Goal: Task Accomplishment & Management: Manage account settings

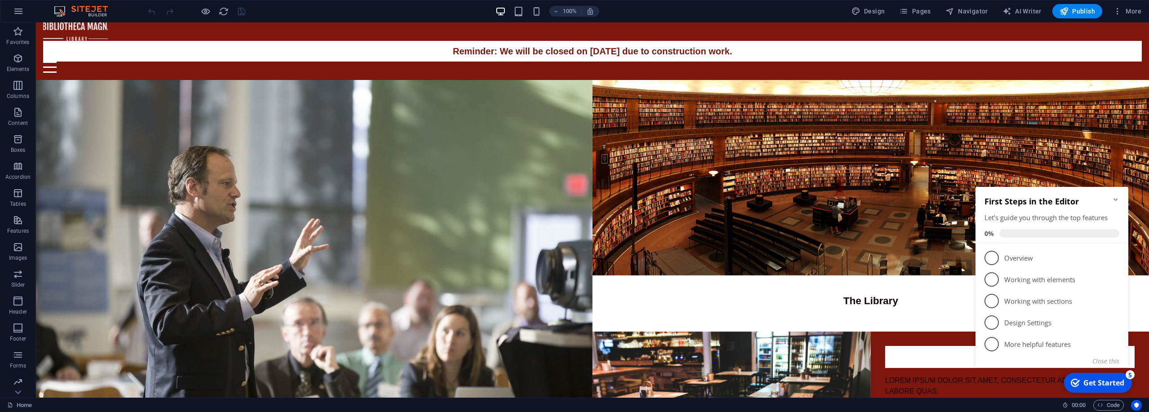
scroll to position [5, 0]
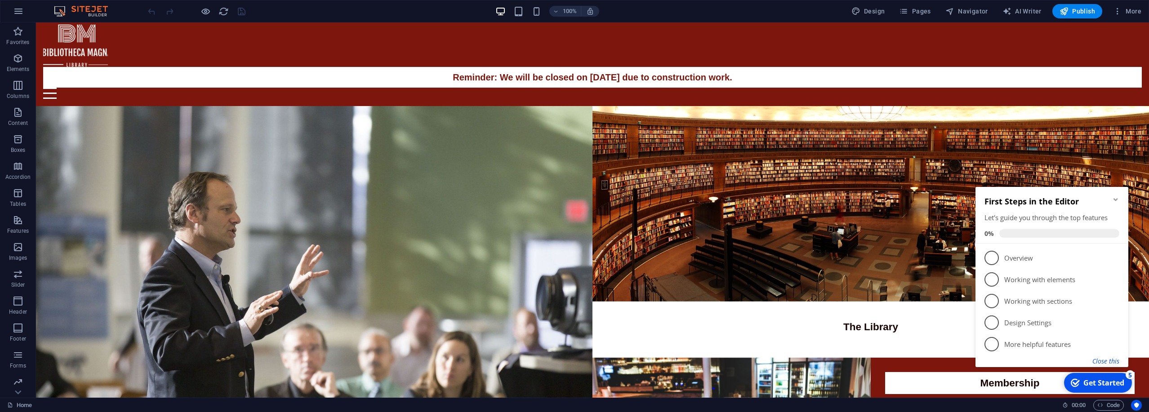
click at [573, 363] on button "Close this" at bounding box center [1106, 361] width 27 height 9
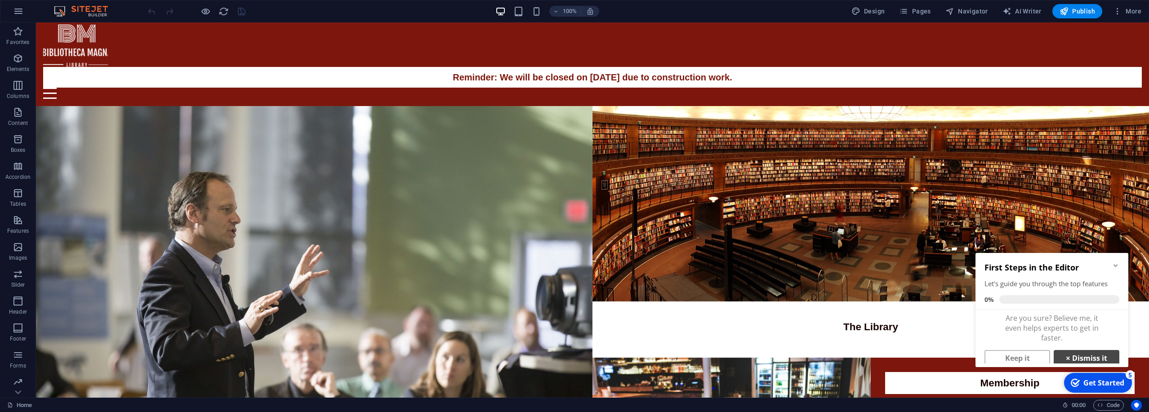
click at [573, 358] on link "× Dismiss it" at bounding box center [1087, 358] width 66 height 16
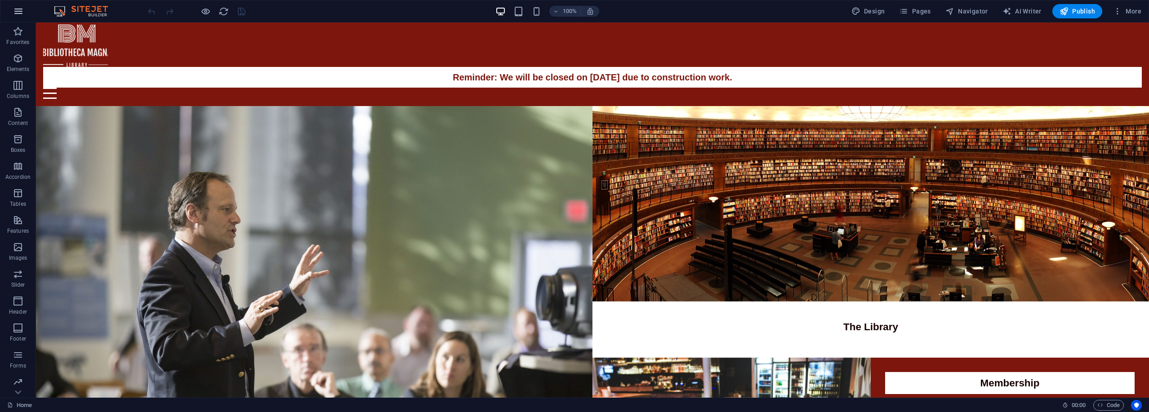
click at [20, 10] on icon "button" at bounding box center [18, 11] width 11 height 11
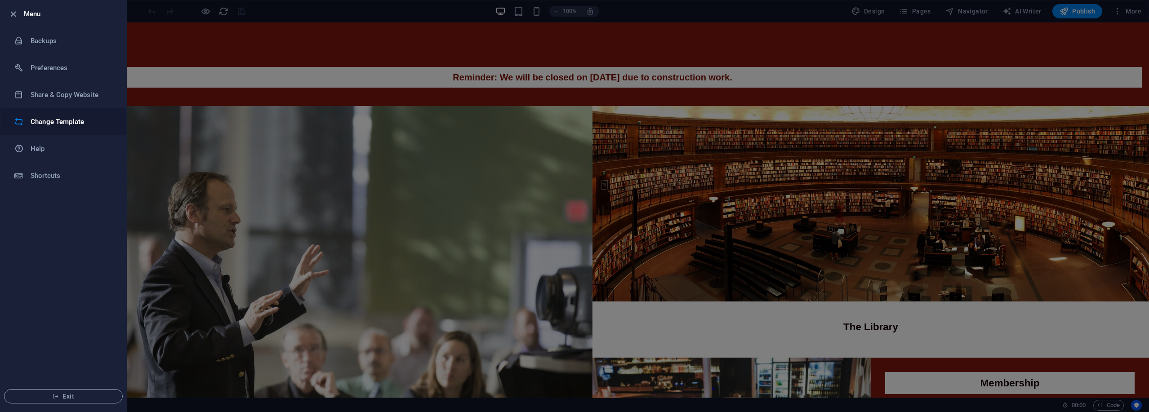
click at [52, 119] on h6 "Change Template" at bounding box center [72, 121] width 83 height 11
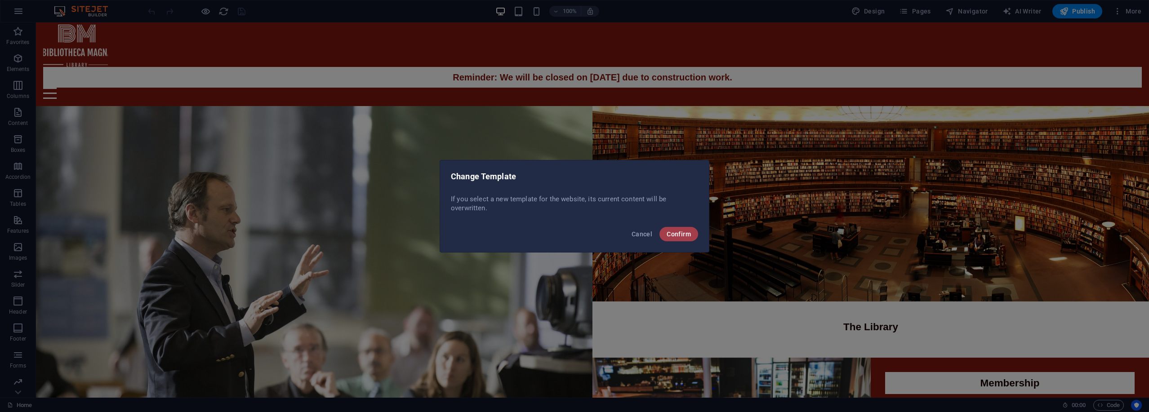
click at [573, 233] on span "Confirm" at bounding box center [679, 234] width 24 height 7
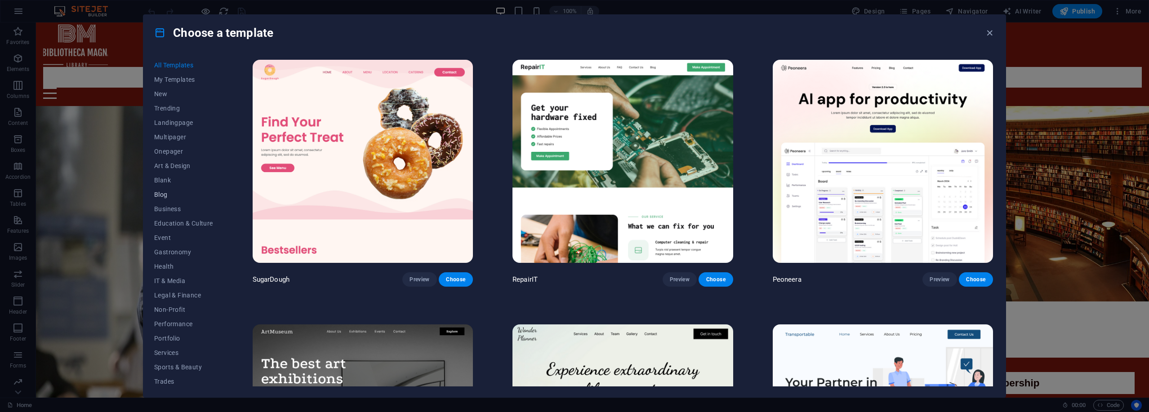
click at [171, 196] on span "Blog" at bounding box center [183, 194] width 59 height 7
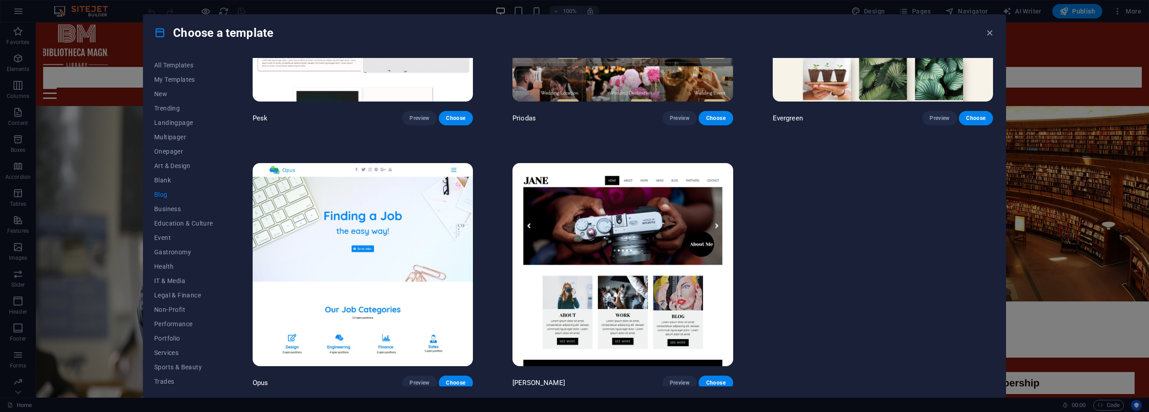
scroll to position [1756, 0]
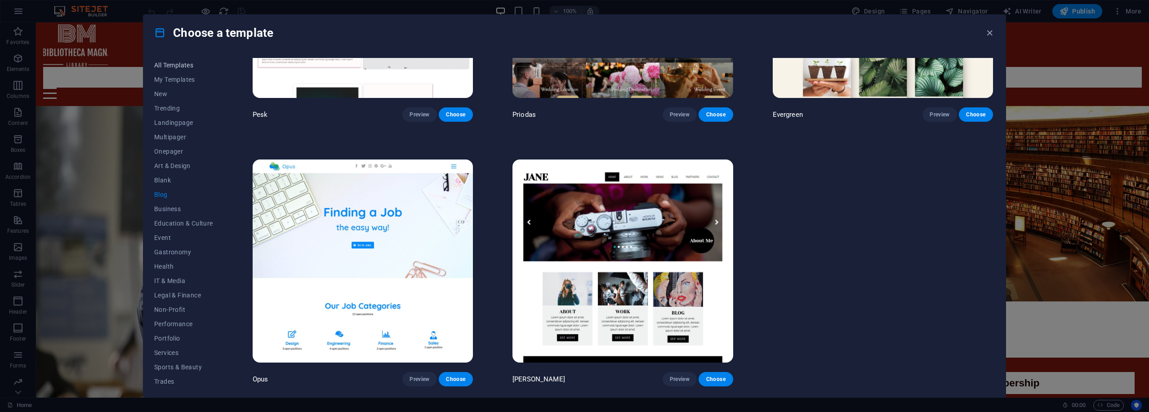
click at [188, 66] on span "All Templates" at bounding box center [183, 65] width 59 height 7
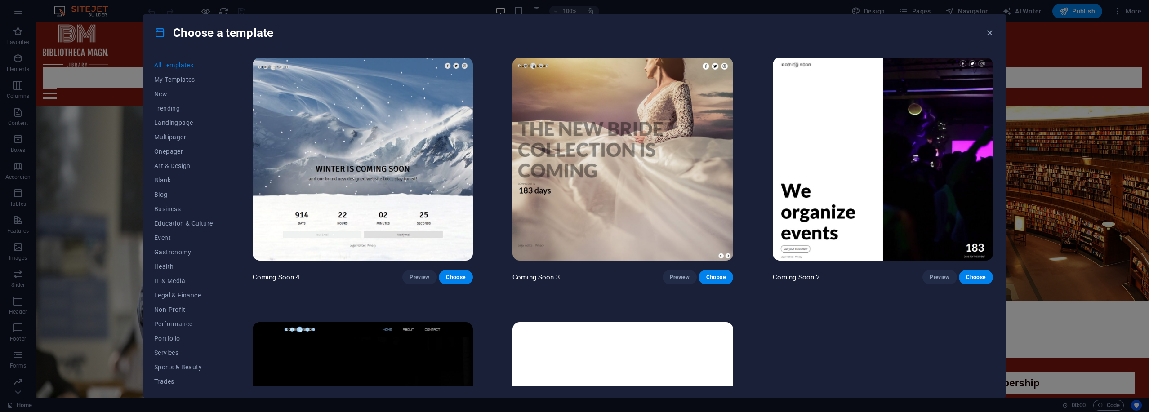
scroll to position [13937, 0]
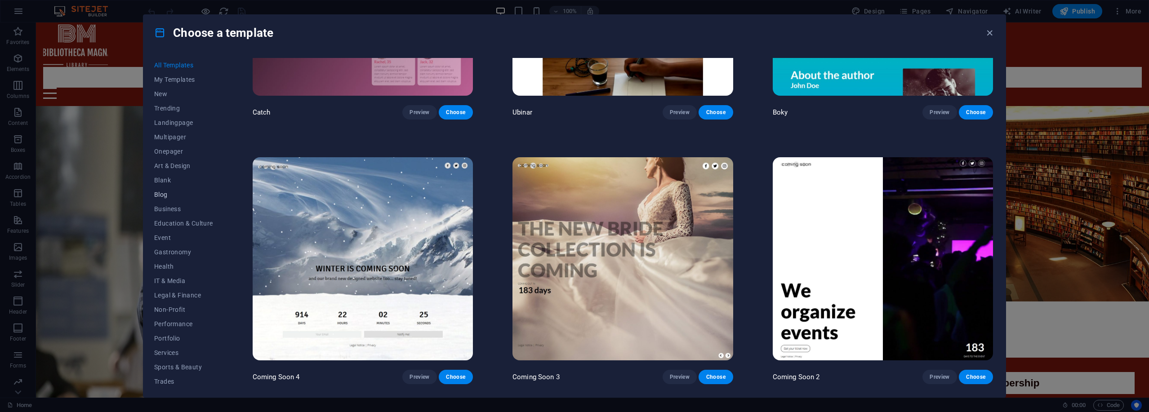
click at [169, 197] on span "Blog" at bounding box center [183, 194] width 59 height 7
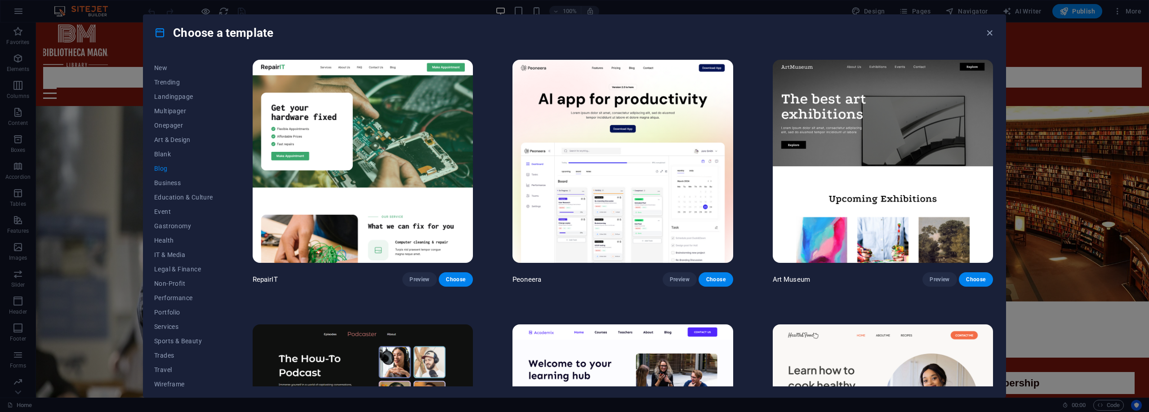
scroll to position [31, 0]
click at [168, 168] on button "Blog" at bounding box center [183, 163] width 59 height 14
click at [168, 65] on span "New" at bounding box center [183, 62] width 59 height 7
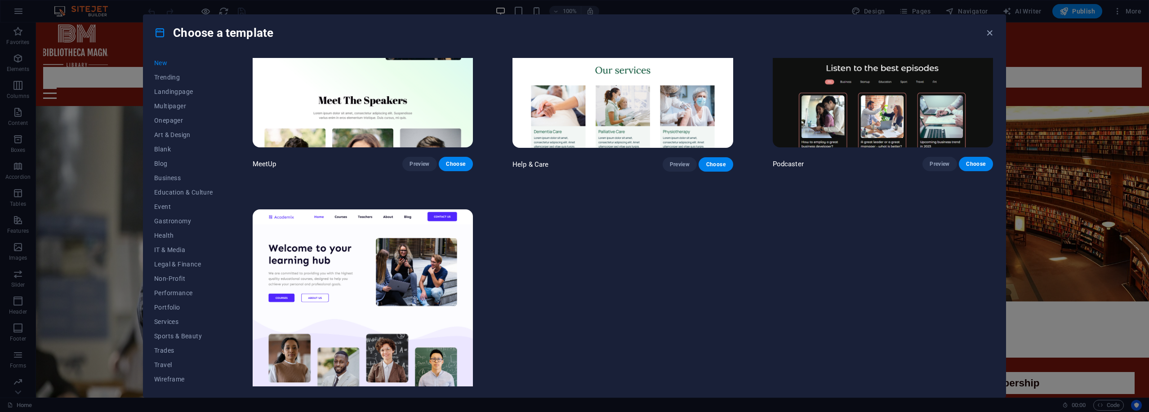
scroll to position [961, 0]
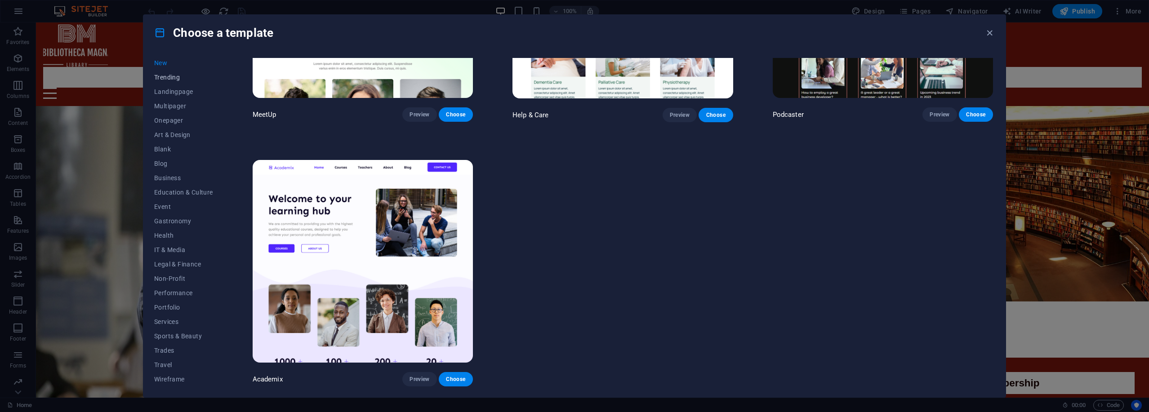
click at [181, 77] on span "Trending" at bounding box center [183, 77] width 59 height 7
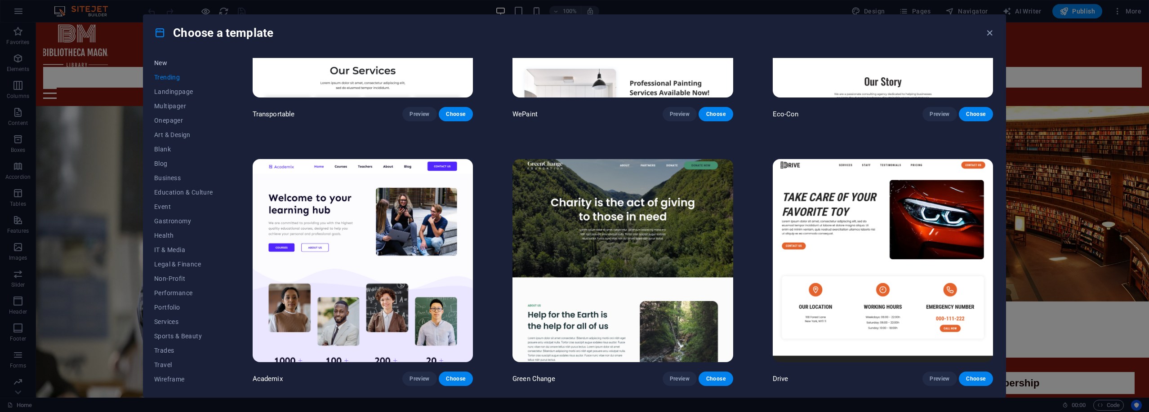
scroll to position [0, 0]
click at [184, 68] on span "All Templates" at bounding box center [183, 65] width 59 height 7
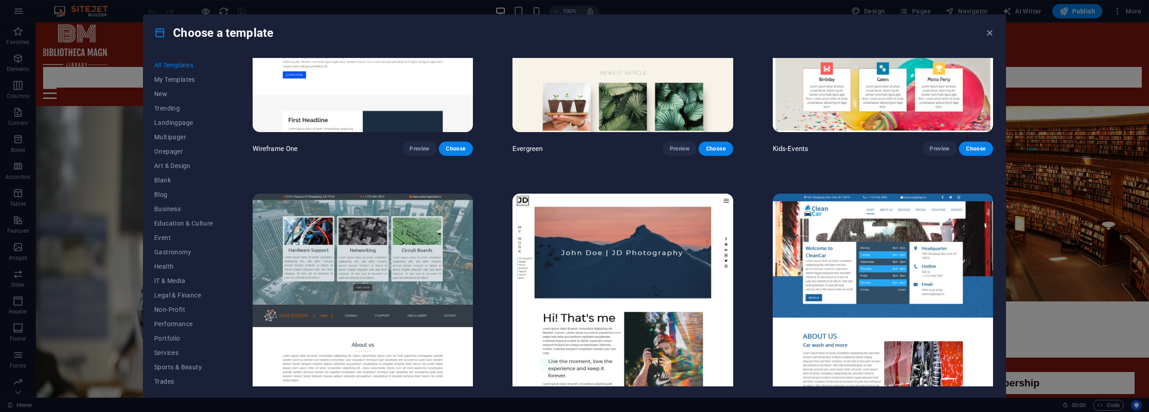
scroll to position [4770, 0]
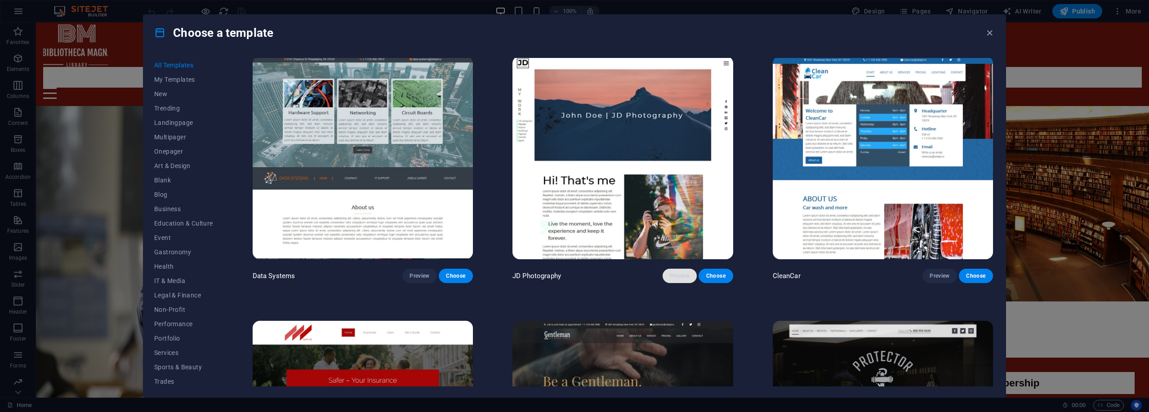
click at [573, 280] on span "Preview" at bounding box center [680, 276] width 20 height 7
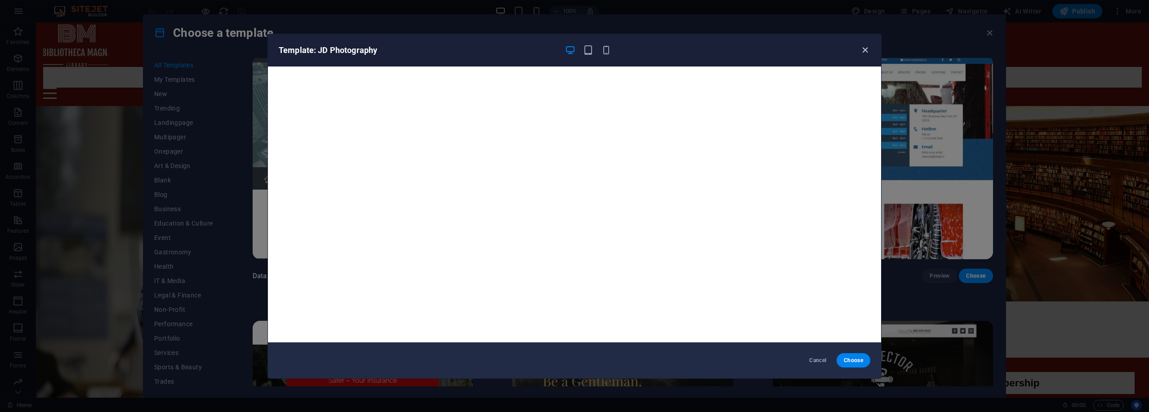
click at [573, 49] on icon "button" at bounding box center [865, 50] width 10 height 10
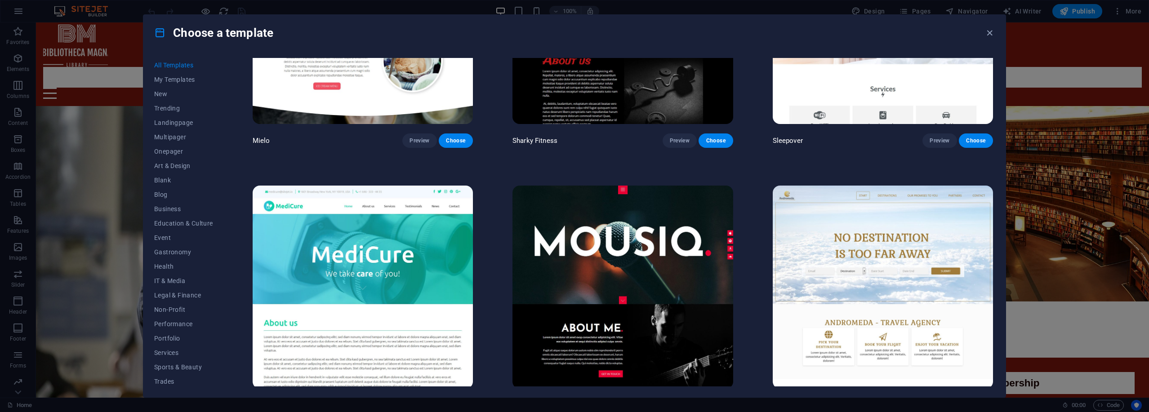
scroll to position [8486, 0]
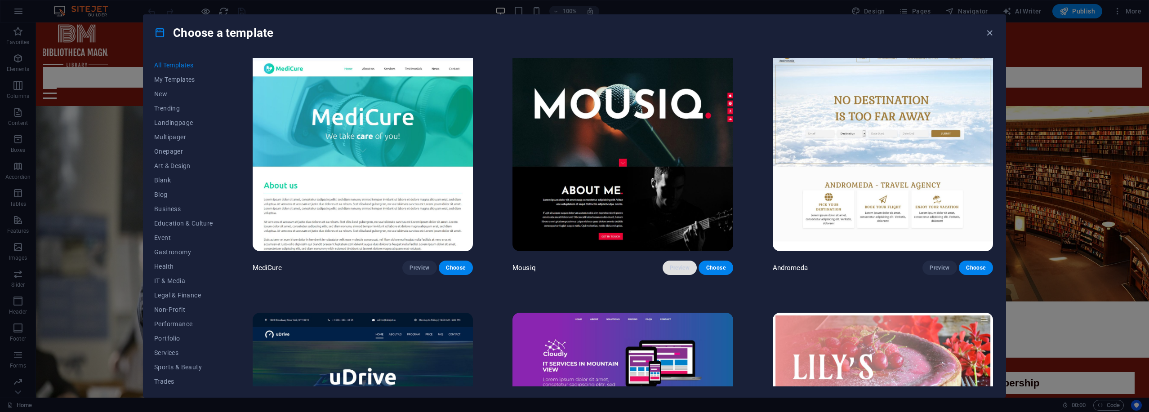
click at [573, 272] on span "Preview" at bounding box center [680, 267] width 20 height 7
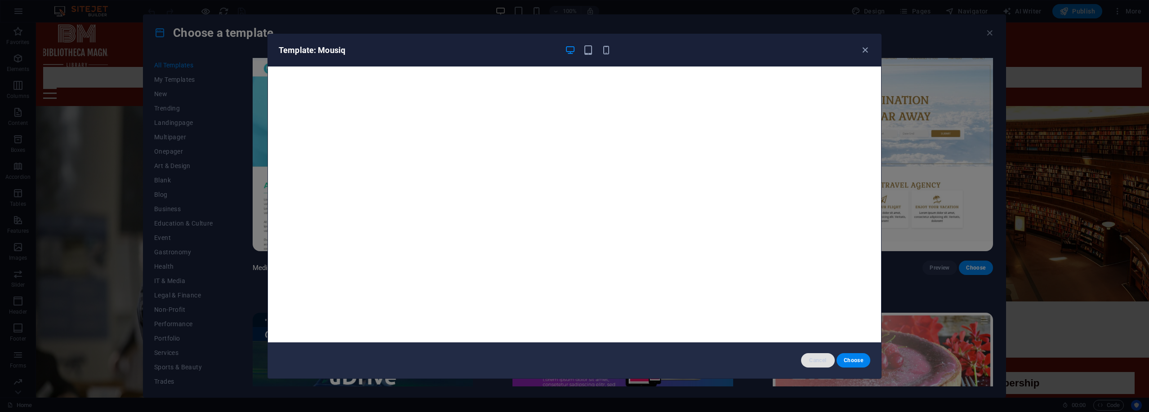
click at [573, 363] on span "Cancel" at bounding box center [818, 360] width 19 height 7
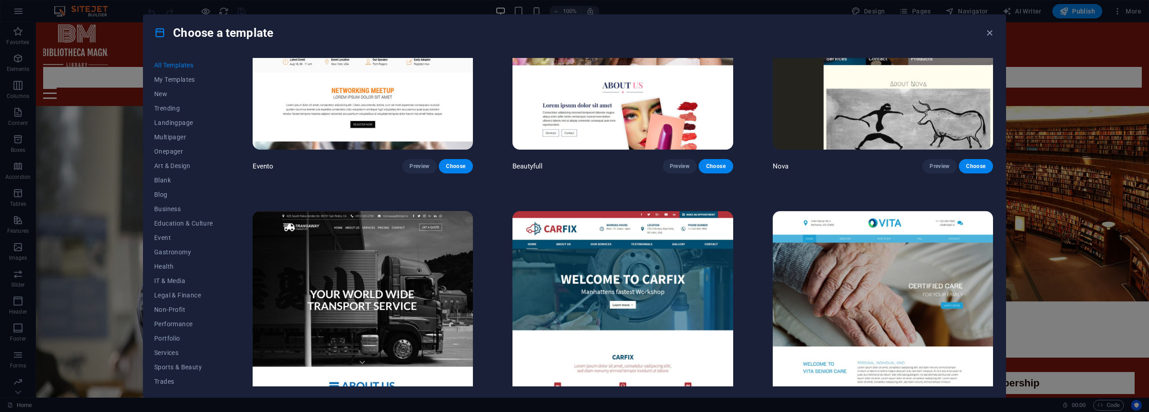
scroll to position [10039, 0]
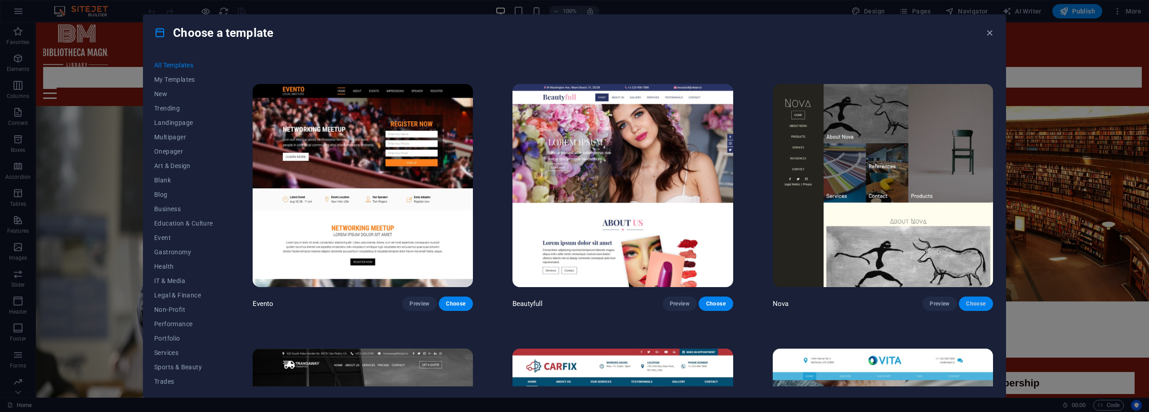
click at [573, 309] on button "Choose" at bounding box center [976, 304] width 34 height 14
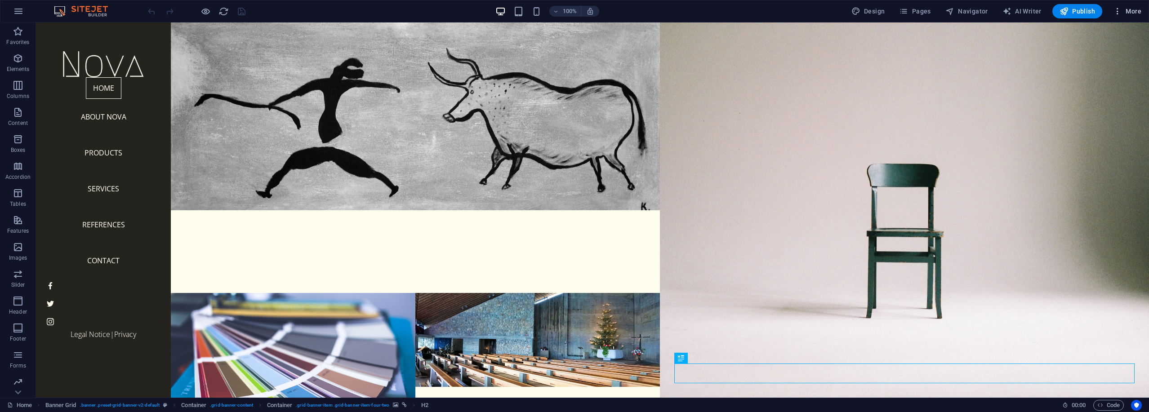
click at [1119, 12] on icon "button" at bounding box center [1117, 11] width 9 height 9
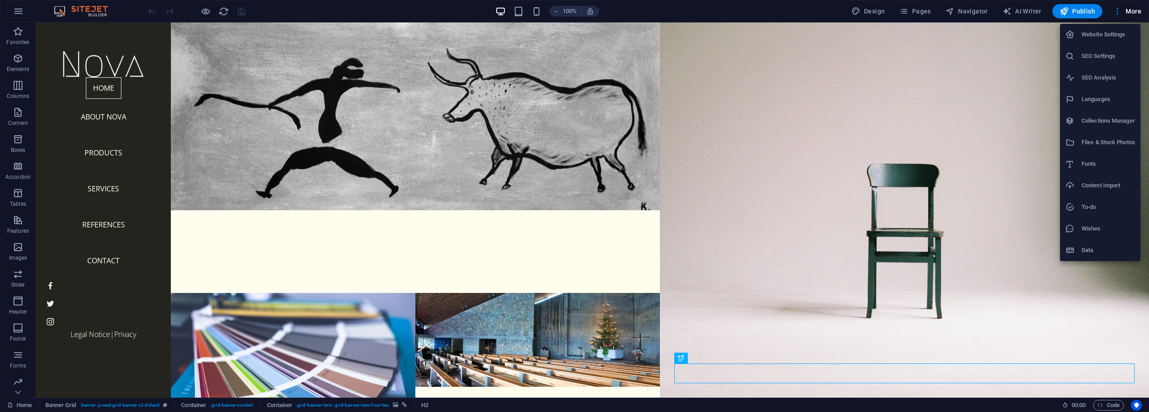
click at [1114, 34] on h6 "Website Settings" at bounding box center [1109, 34] width 54 height 11
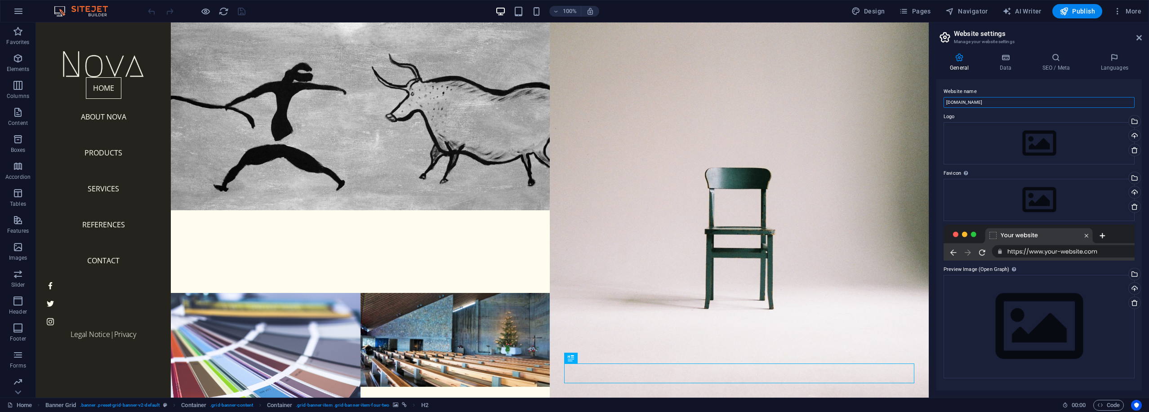
click at [999, 103] on input "[DOMAIN_NAME]" at bounding box center [1039, 102] width 191 height 11
type input "NOVA"
click at [1006, 62] on icon at bounding box center [1005, 57] width 39 height 9
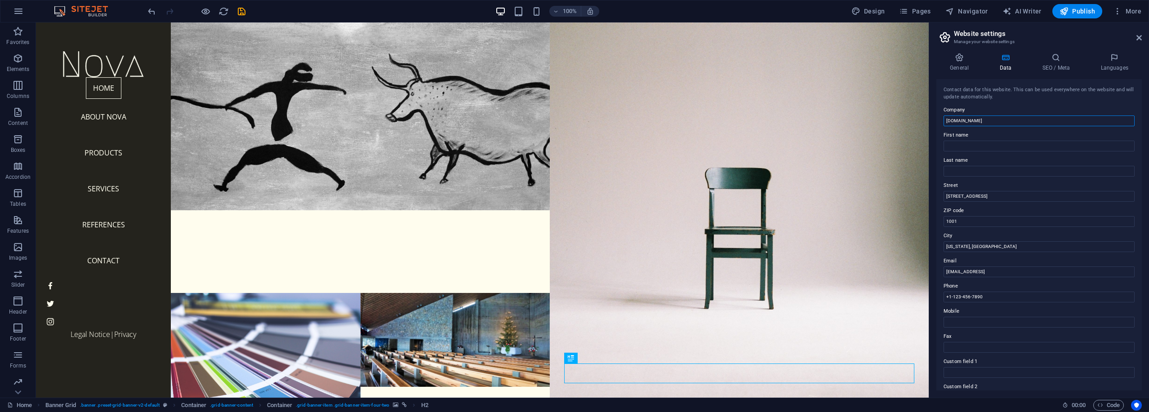
click at [1019, 121] on input "[DOMAIN_NAME]" at bounding box center [1039, 121] width 191 height 11
click at [1018, 121] on input "[DOMAIN_NAME]" at bounding box center [1039, 121] width 191 height 11
type input "NOVA"
click at [986, 193] on input "770 11th Ave" at bounding box center [1039, 196] width 191 height 11
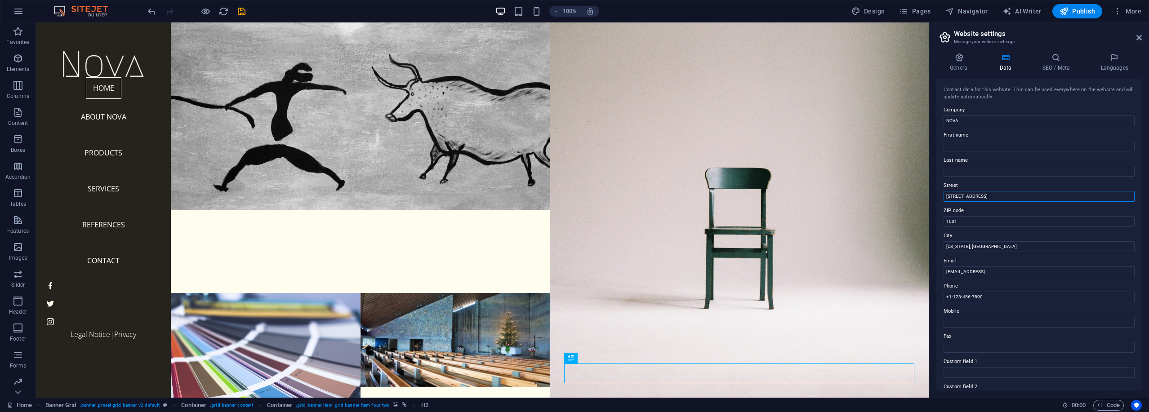
click at [986, 193] on input "770 11th Ave" at bounding box center [1039, 196] width 191 height 11
click at [985, 193] on input "770 11th Ave" at bounding box center [1039, 196] width 191 height 11
paste input "Street"
click at [955, 198] on input "123 Road" at bounding box center [1039, 196] width 191 height 11
click at [966, 197] on input "123 The Road" at bounding box center [1039, 196] width 191 height 11
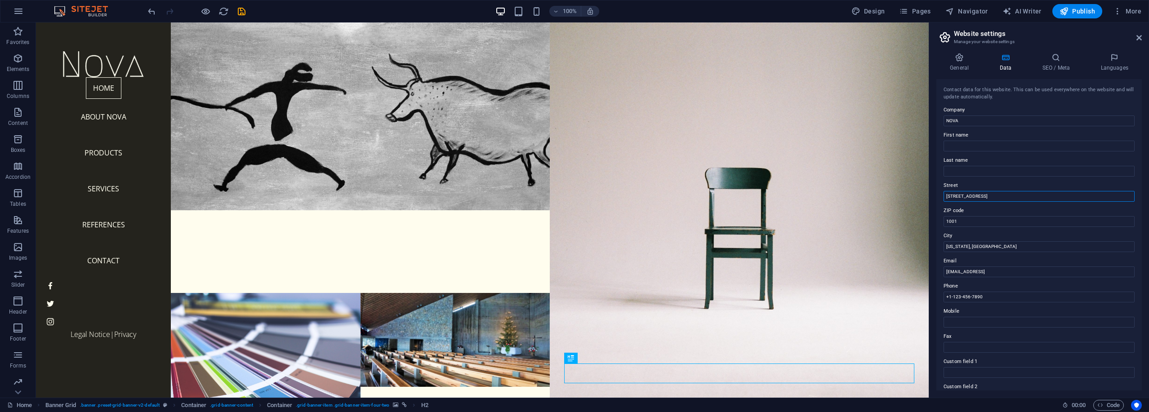
click at [965, 196] on input "123 The Road" at bounding box center [1039, 196] width 191 height 11
type input "123 The Avenue"
click at [981, 223] on input "1001" at bounding box center [1039, 221] width 191 height 11
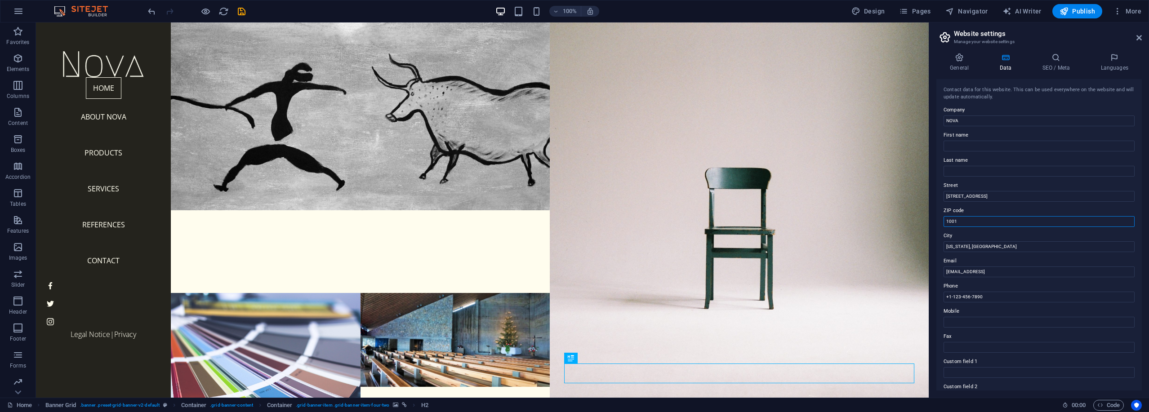
paste input "W11 1AB"
type input "W11 1AB"
click at [977, 244] on input "New York, NY" at bounding box center [1039, 246] width 191 height 11
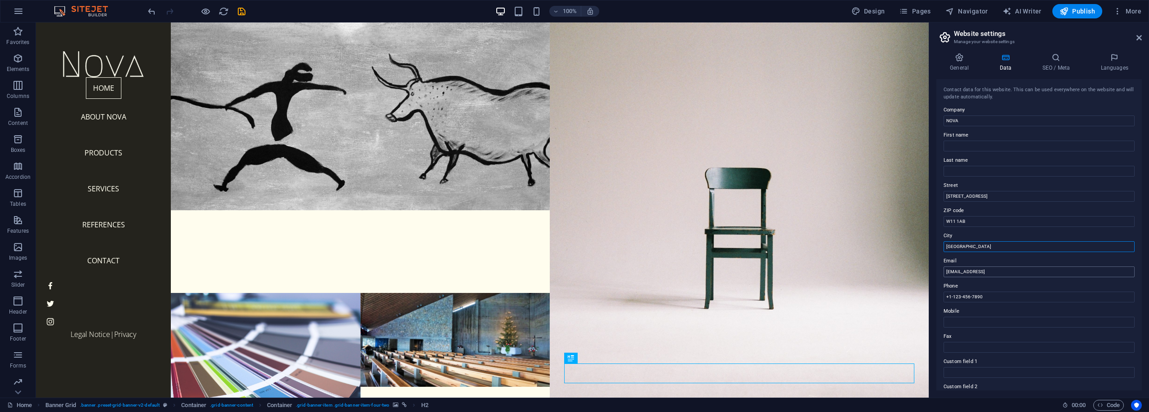
type input "London"
click at [997, 269] on input "9f9cd8310915398995e214ba19b05c@cpanel.local" at bounding box center [1039, 272] width 191 height 11
click at [997, 268] on input "9f9cd8310915398995e214ba19b05c@cpanel.local" at bounding box center [1039, 272] width 191 height 11
type input "contact@example.com"
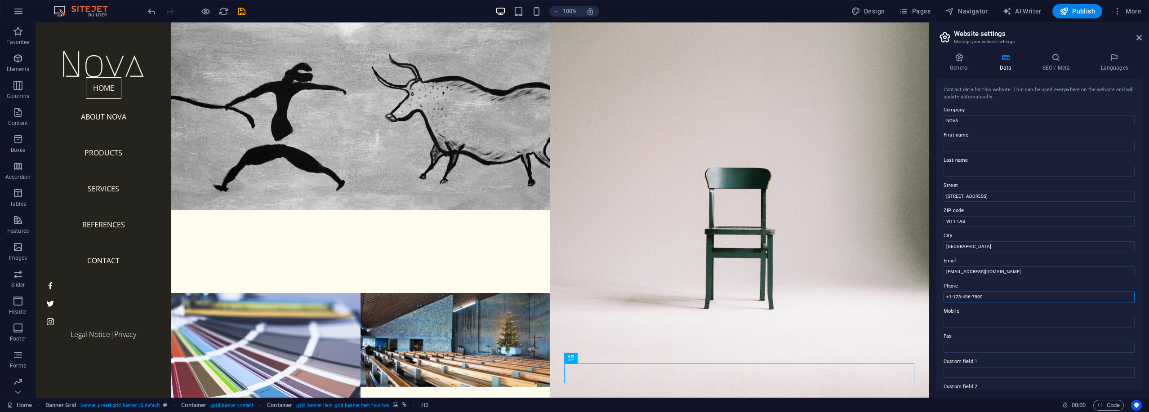
click at [983, 300] on input "+1-123-456-7890" at bounding box center [1039, 297] width 191 height 11
click at [983, 299] on input "+1-123-456-7890" at bounding box center [1039, 297] width 191 height 11
paste input "020 1234 4567"
type input "020 1234 4567"
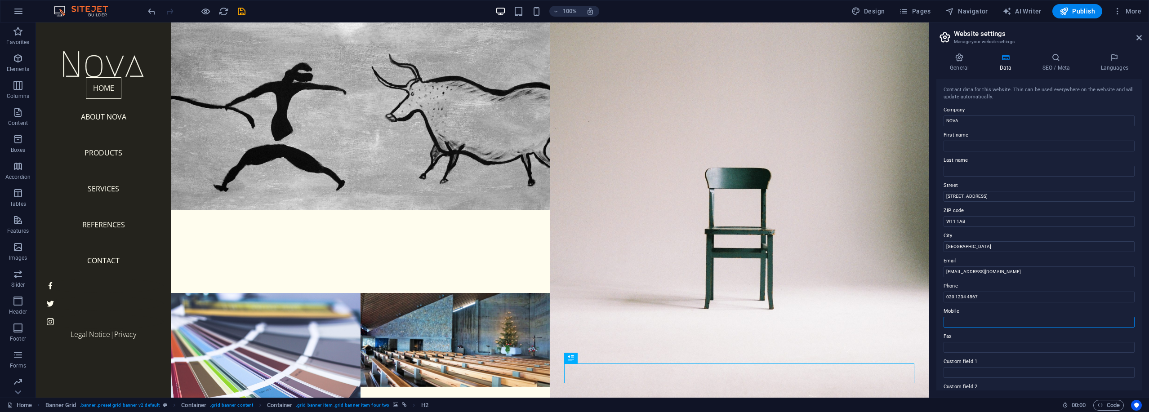
click at [984, 317] on input "Mobile" at bounding box center [1039, 322] width 191 height 11
paste input "07912 345 678"
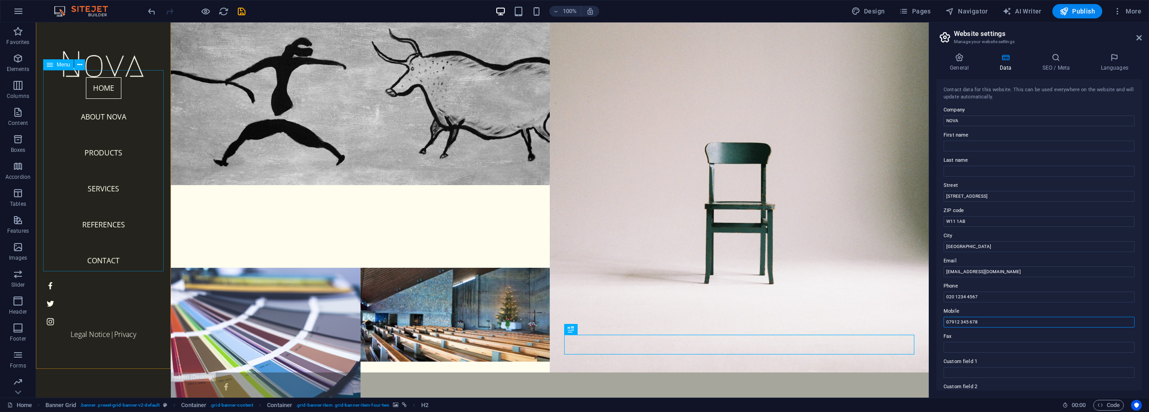
scroll to position [29, 0]
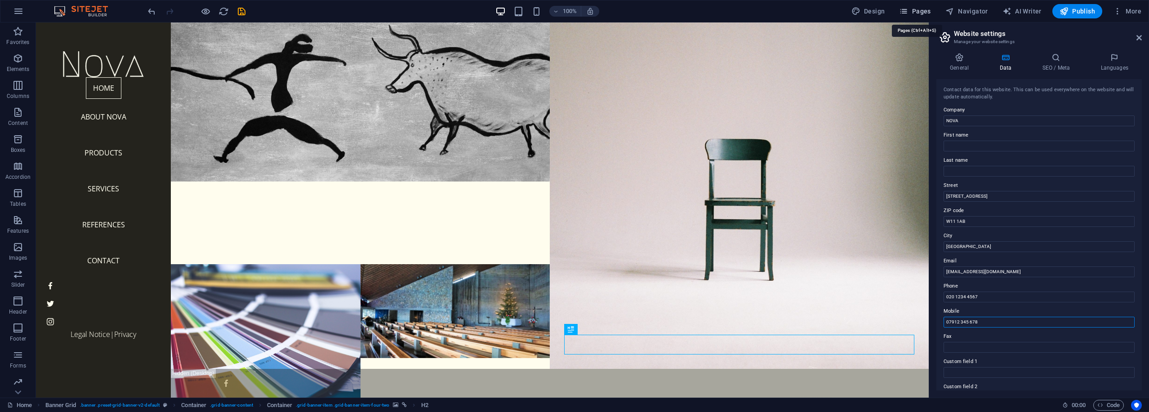
type input "07912 345 678"
click at [929, 14] on span "Pages" at bounding box center [914, 11] width 31 height 9
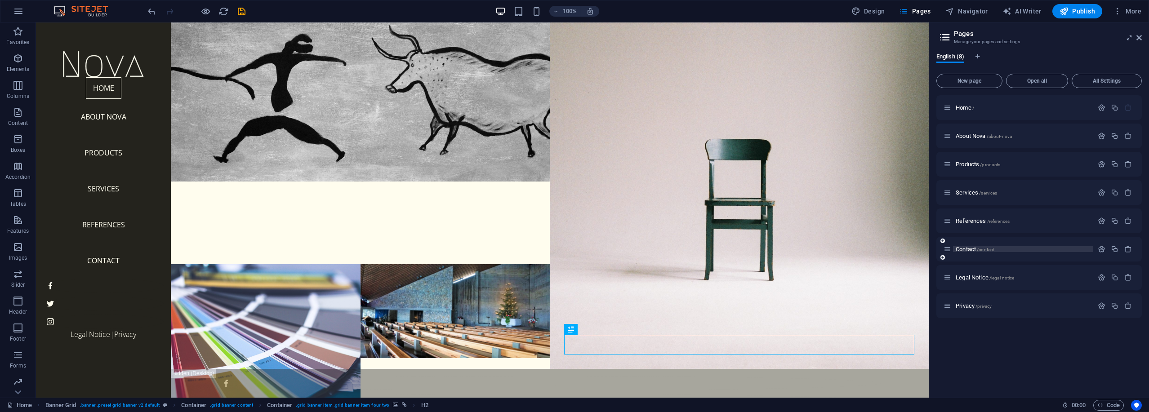
click at [973, 249] on span "Contact /contact" at bounding box center [975, 249] width 38 height 7
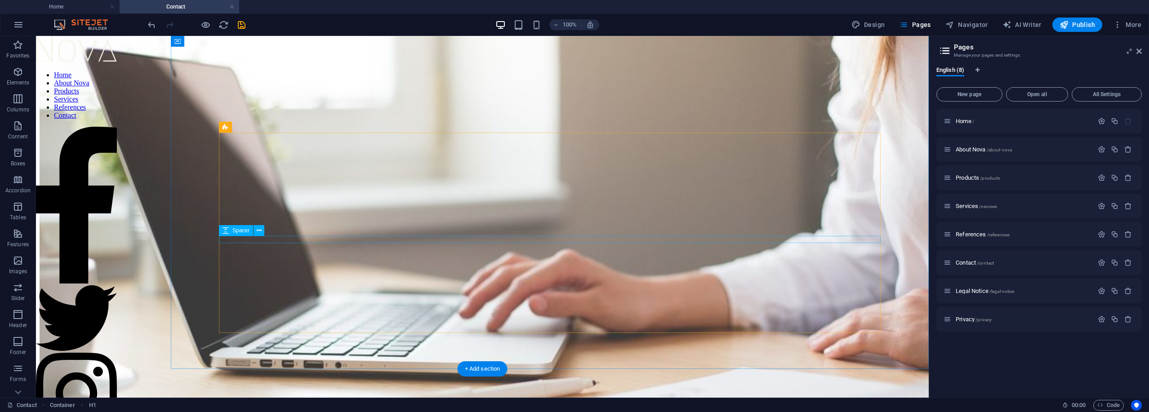
scroll to position [197, 0]
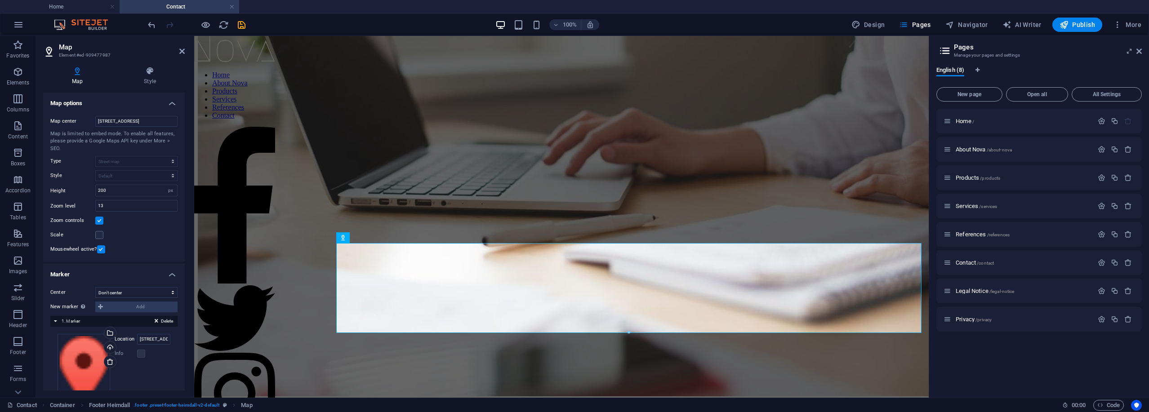
click at [135, 339] on label "Location" at bounding box center [126, 339] width 22 height 11
click at [137, 339] on input "342 Bull St, 31401 Savannah, GA" at bounding box center [153, 339] width 33 height 11
click at [134, 338] on label "Location" at bounding box center [126, 339] width 22 height 11
click at [137, 338] on input "342 Bull St, 31401 Savannah, GA" at bounding box center [153, 339] width 33 height 11
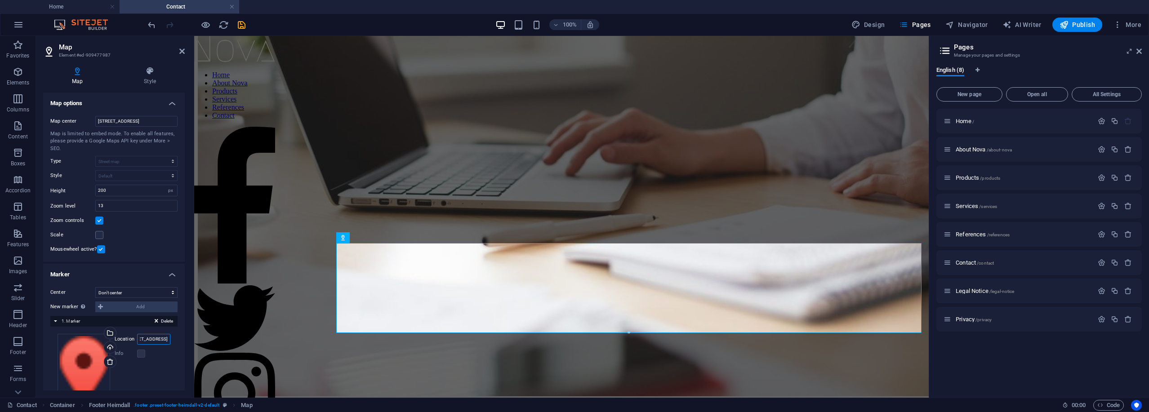
click at [151, 338] on input "342 Bull St, 31401 Savannah, GA" at bounding box center [153, 339] width 33 height 11
click at [151, 337] on input "342 Bull St, 31401 Savannah, GA" at bounding box center [153, 339] width 33 height 11
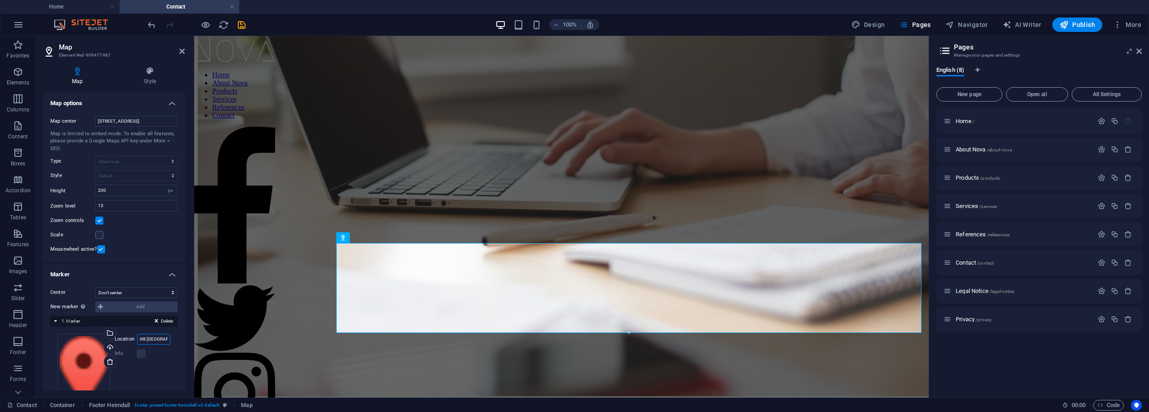
click at [152, 344] on input "W8 London UK" at bounding box center [153, 339] width 33 height 11
type input "W8, London, UK"
click at [144, 122] on input "342 Bull St, 31401 Savannah, GA" at bounding box center [136, 121] width 82 height 11
click at [143, 340] on input "W8, London, UK" at bounding box center [153, 339] width 33 height 11
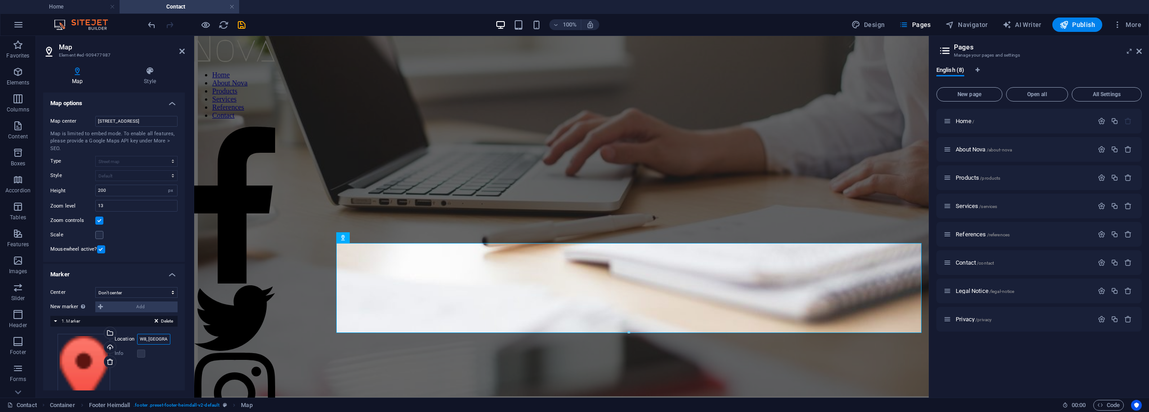
click at [143, 340] on input "W8, London, UK" at bounding box center [153, 339] width 33 height 11
click at [134, 116] on input "342 Bull St, 31401 Savannah, GA" at bounding box center [136, 121] width 82 height 11
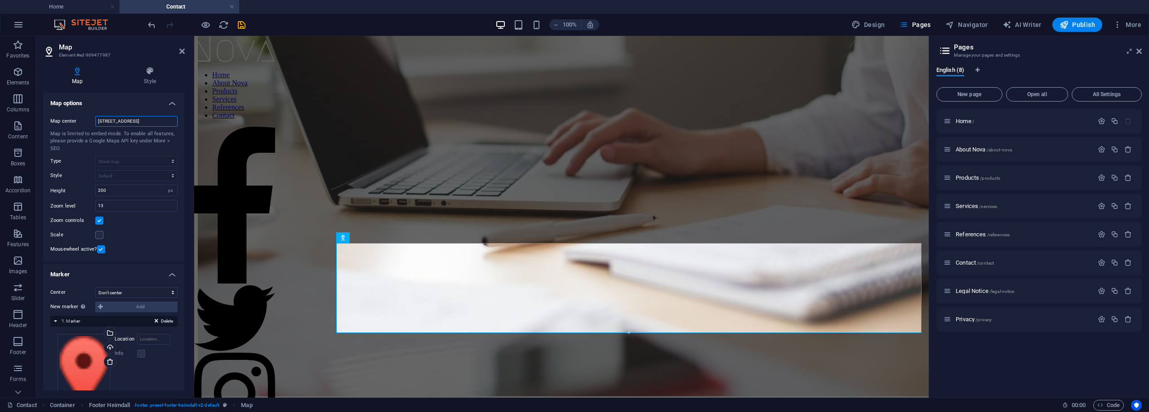
paste input "W8, London, UK"
type input "W8, London, UK"
click at [154, 338] on input "Location" at bounding box center [153, 339] width 33 height 11
paste input "W8, London, UK"
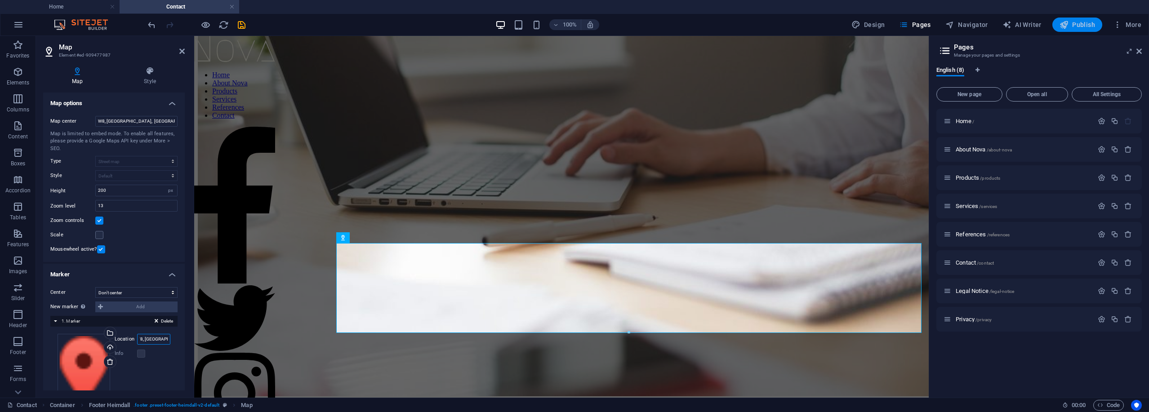
type input "W8, London, UK"
click at [1082, 27] on span "Publish" at bounding box center [1078, 24] width 36 height 9
